Goal: Task Accomplishment & Management: Manage account settings

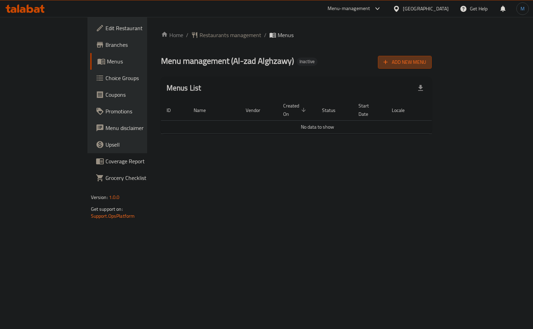
click at [431, 59] on button "Add New Menu" at bounding box center [405, 62] width 54 height 13
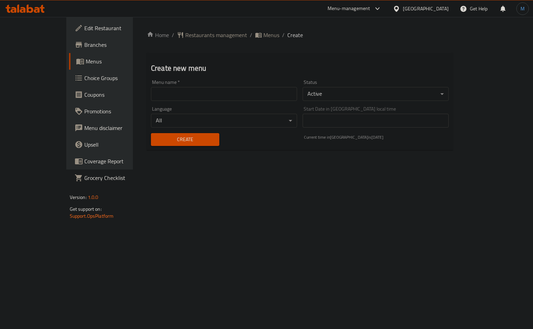
click at [255, 98] on input "text" at bounding box center [224, 94] width 146 height 14
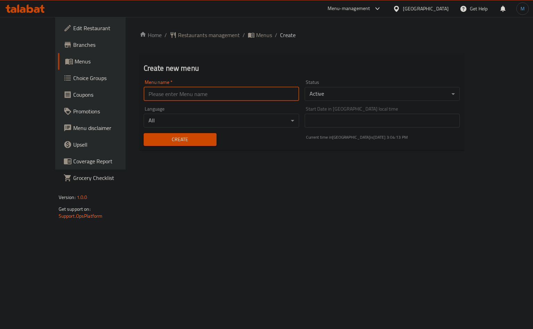
type input "1"
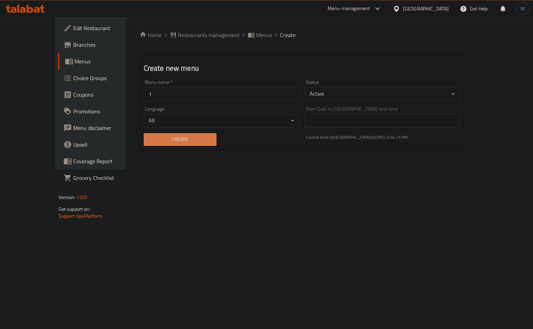
click at [153, 140] on span "Create" at bounding box center [180, 139] width 62 height 9
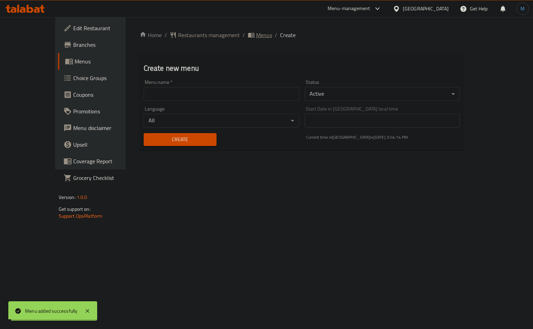
click at [256, 37] on span "Menus" at bounding box center [264, 35] width 16 height 8
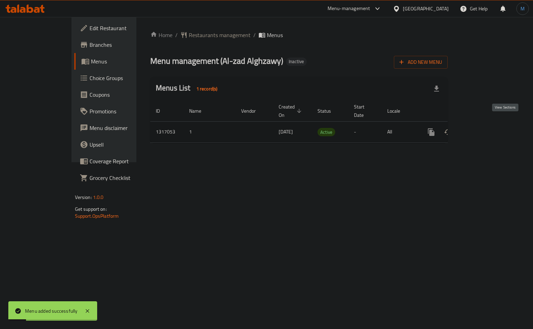
click at [485, 128] on icon "enhanced table" at bounding box center [481, 132] width 8 height 8
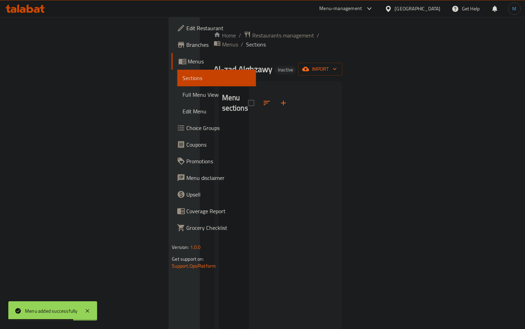
click at [256, 87] on div at bounding box center [293, 251] width 88 height 329
click at [337, 65] on span "import" at bounding box center [319, 69] width 33 height 9
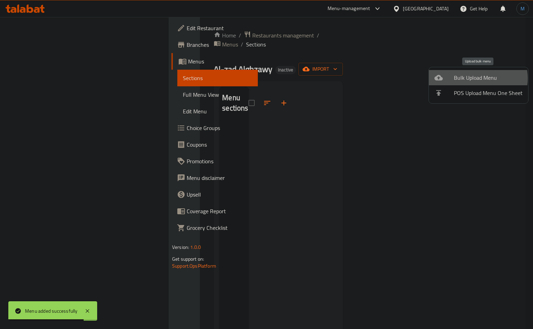
click at [476, 78] on span "Bulk Upload Menu" at bounding box center [488, 78] width 69 height 8
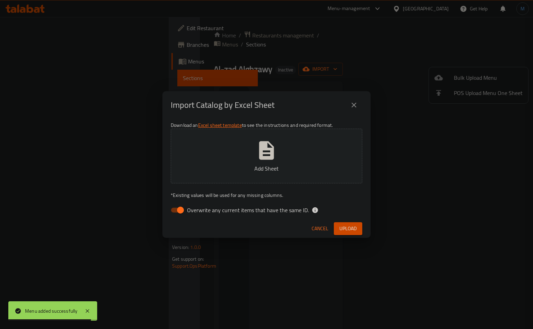
click at [215, 206] on span "Overwrite any current items that have the same ID." at bounding box center [248, 210] width 122 height 8
click at [200, 206] on input "Overwrite any current items that have the same ID." at bounding box center [181, 210] width 40 height 13
checkbox input "false"
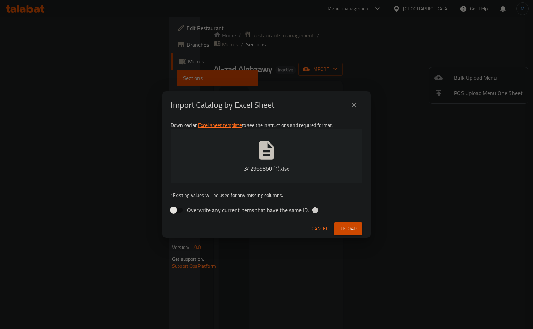
drag, startPoint x: 264, startPoint y: 223, endPoint x: 299, endPoint y: 225, distance: 34.4
click at [266, 223] on div "Cancel Upload" at bounding box center [266, 228] width 208 height 18
click at [359, 224] on button "Upload" at bounding box center [348, 228] width 28 height 13
drag, startPoint x: 263, startPoint y: 226, endPoint x: 293, endPoint y: 226, distance: 30.2
click at [263, 226] on div "Cancel Upload" at bounding box center [266, 228] width 208 height 18
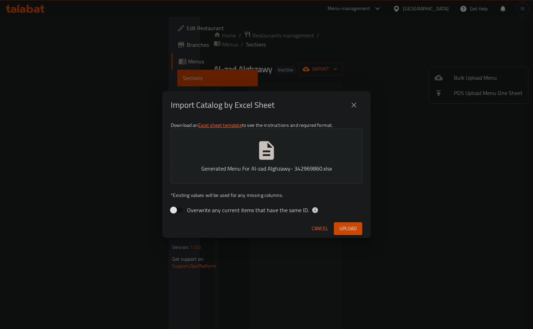
click at [341, 222] on div "Cancel Upload" at bounding box center [266, 228] width 208 height 18
click at [342, 224] on span "Upload" at bounding box center [347, 228] width 17 height 9
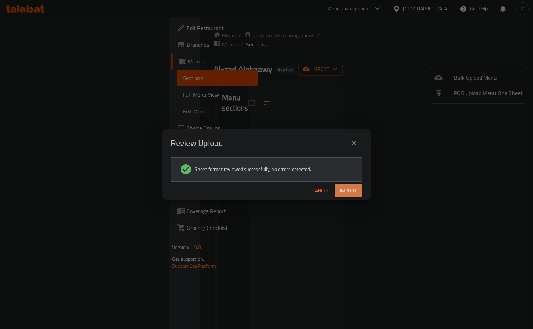
click at [347, 184] on button "Import" at bounding box center [348, 190] width 28 height 13
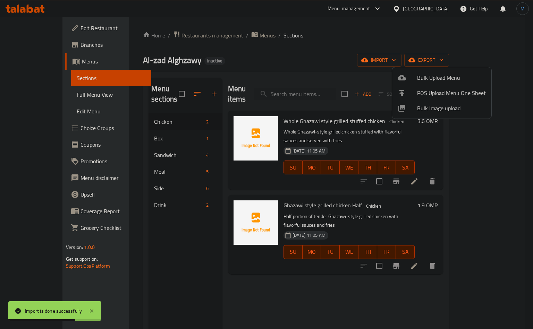
drag, startPoint x: 190, startPoint y: 276, endPoint x: 190, endPoint y: 270, distance: 5.5
click at [190, 276] on div at bounding box center [266, 164] width 533 height 329
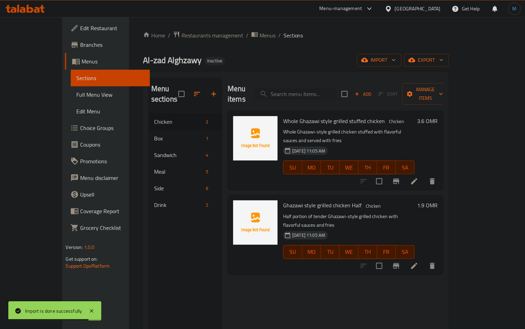
click at [76, 96] on span "Full Menu View" at bounding box center [110, 95] width 68 height 8
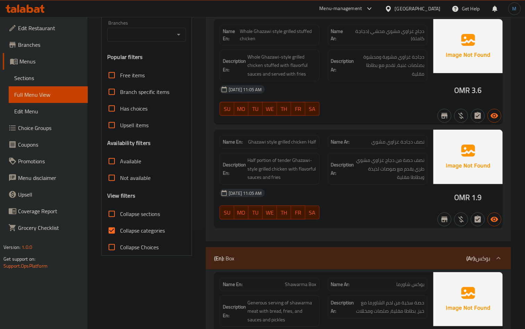
scroll to position [156, 0]
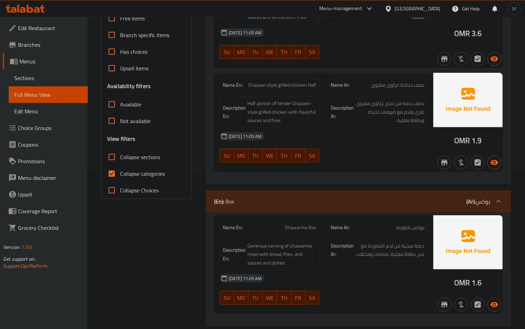
click at [136, 180] on label "Collapse categories" at bounding box center [133, 173] width 61 height 17
click at [120, 180] on input "Collapse categories" at bounding box center [111, 173] width 17 height 17
checkbox input "false"
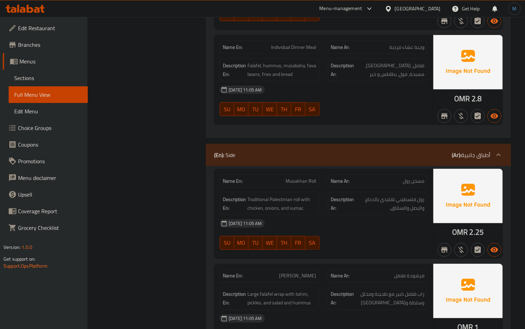
scroll to position [1195, 0]
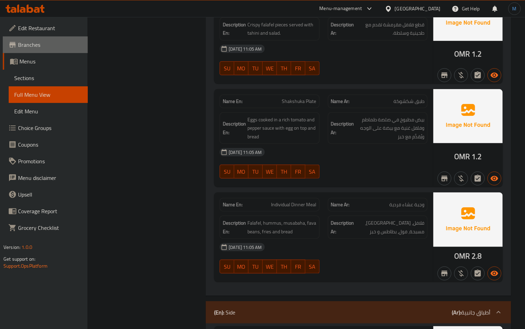
click at [67, 46] on span "Branches" at bounding box center [50, 45] width 64 height 8
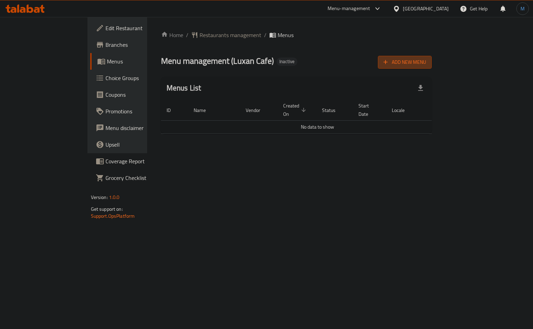
click at [431, 57] on button "Add New Menu" at bounding box center [405, 62] width 54 height 13
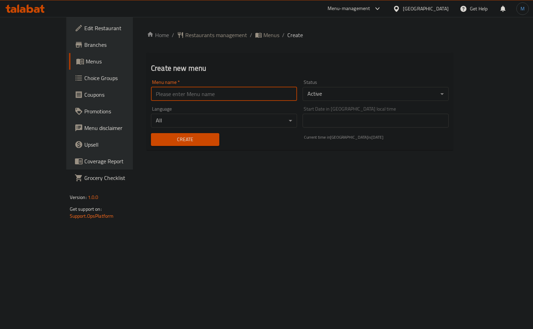
drag, startPoint x: 210, startPoint y: 94, endPoint x: 208, endPoint y: 100, distance: 6.3
click at [210, 94] on input "text" at bounding box center [224, 94] width 146 height 14
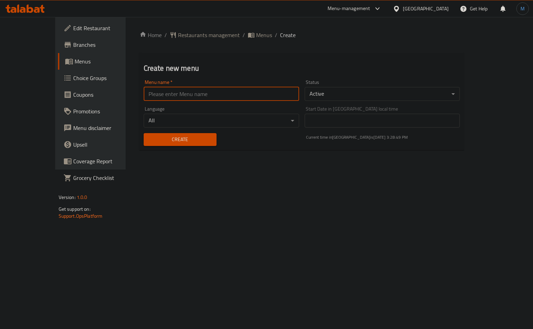
type input "1"
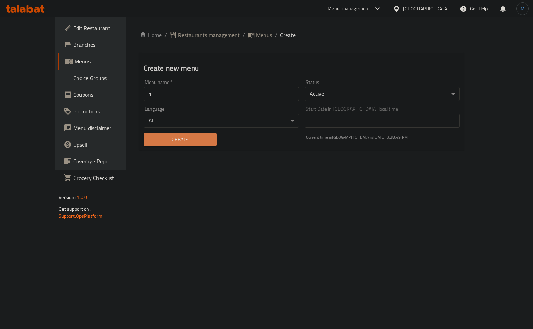
click at [167, 136] on span "Create" at bounding box center [180, 139] width 62 height 9
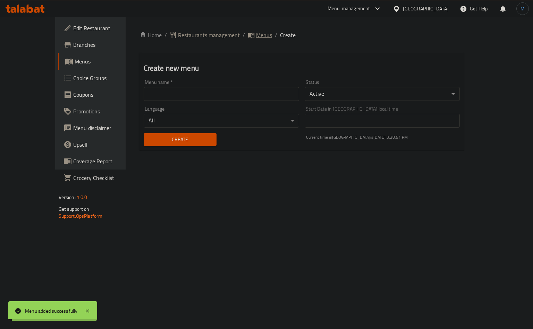
click at [256, 34] on span "Menus" at bounding box center [264, 35] width 16 height 8
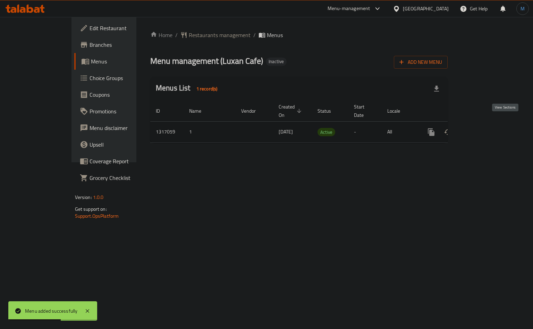
click at [485, 128] on icon "enhanced table" at bounding box center [481, 132] width 8 height 8
